Goal: Complete application form

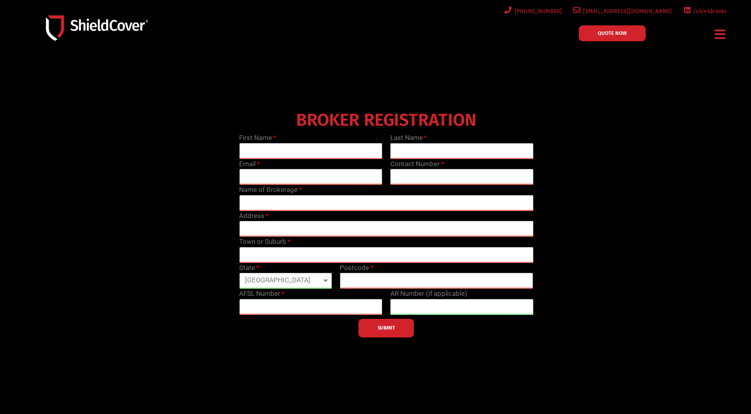
click at [289, 148] on input "text" at bounding box center [310, 151] width 143 height 16
type input "[PERSON_NAME]"
type input "Tino"
type input "[EMAIL_ADDRESS][DOMAIN_NAME]"
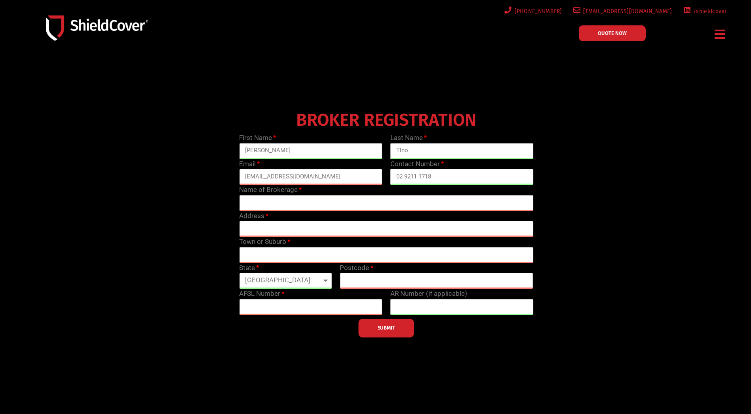
type input "02 9211 1718"
click at [315, 208] on input "text" at bounding box center [386, 203] width 294 height 16
type input "Insurance Advisernet Haymarket"
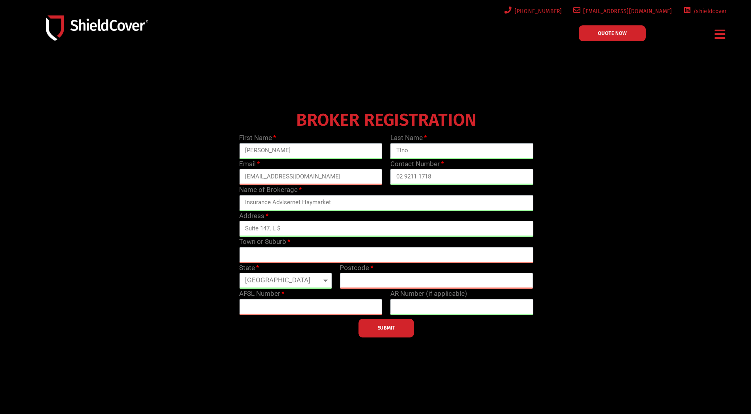
type input "Suite 147, L $"
click at [604, 30] on span "QUOTE NOW" at bounding box center [612, 32] width 29 height 5
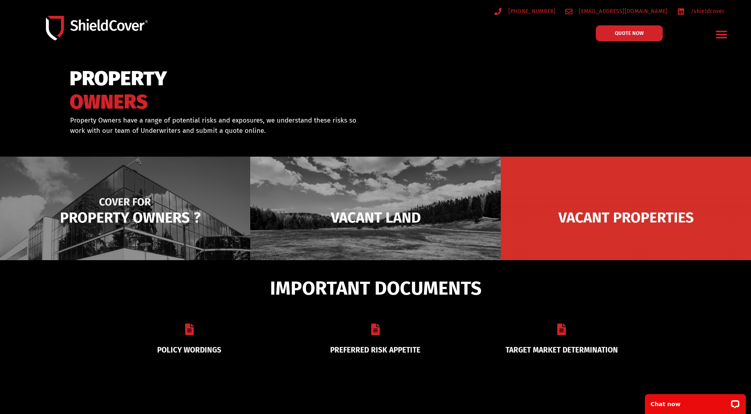
click at [141, 233] on img at bounding box center [125, 217] width 250 height 122
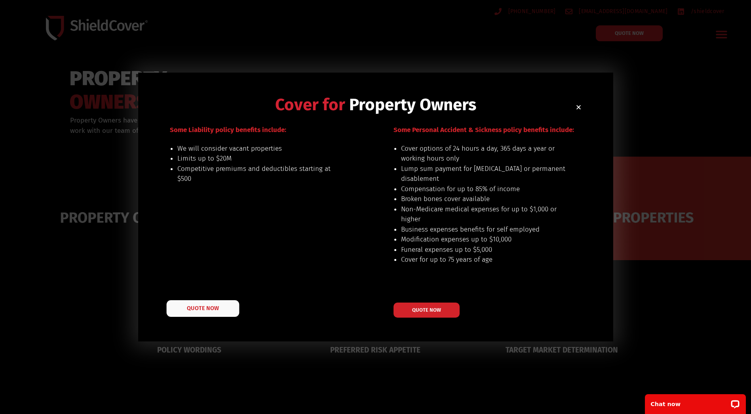
click at [208, 313] on link "QUOTE NOW" at bounding box center [202, 308] width 73 height 17
